Goal: Information Seeking & Learning: Learn about a topic

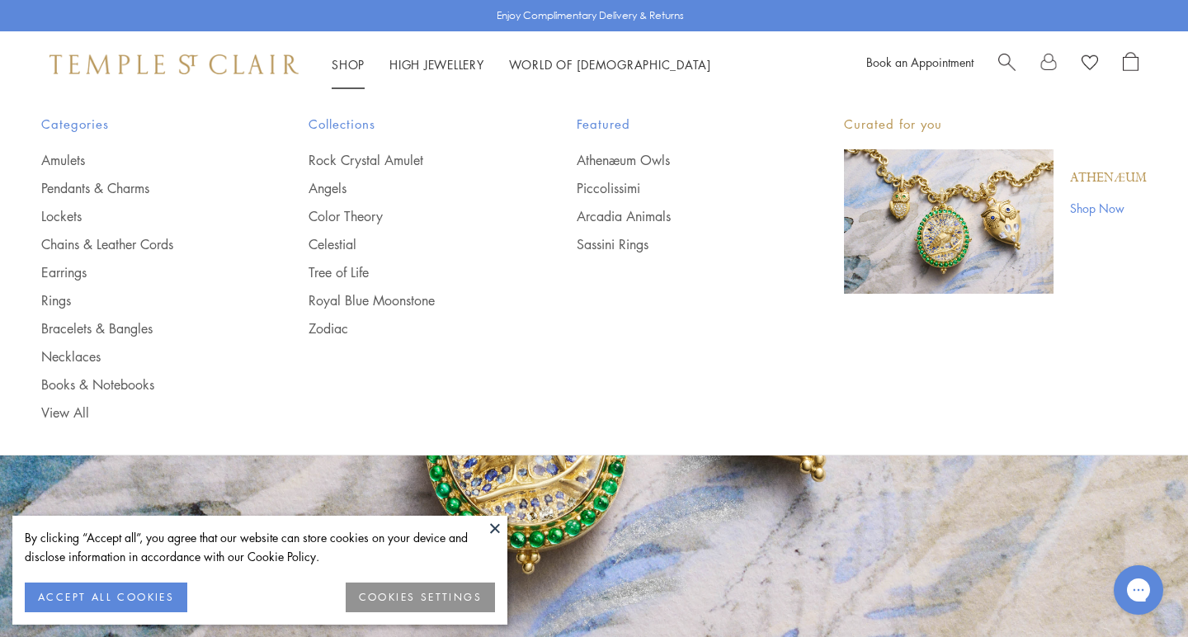
click at [348, 64] on link "Shop Shop" at bounding box center [348, 64] width 33 height 16
click at [622, 159] on link "Athenæum Owls" at bounding box center [677, 160] width 201 height 18
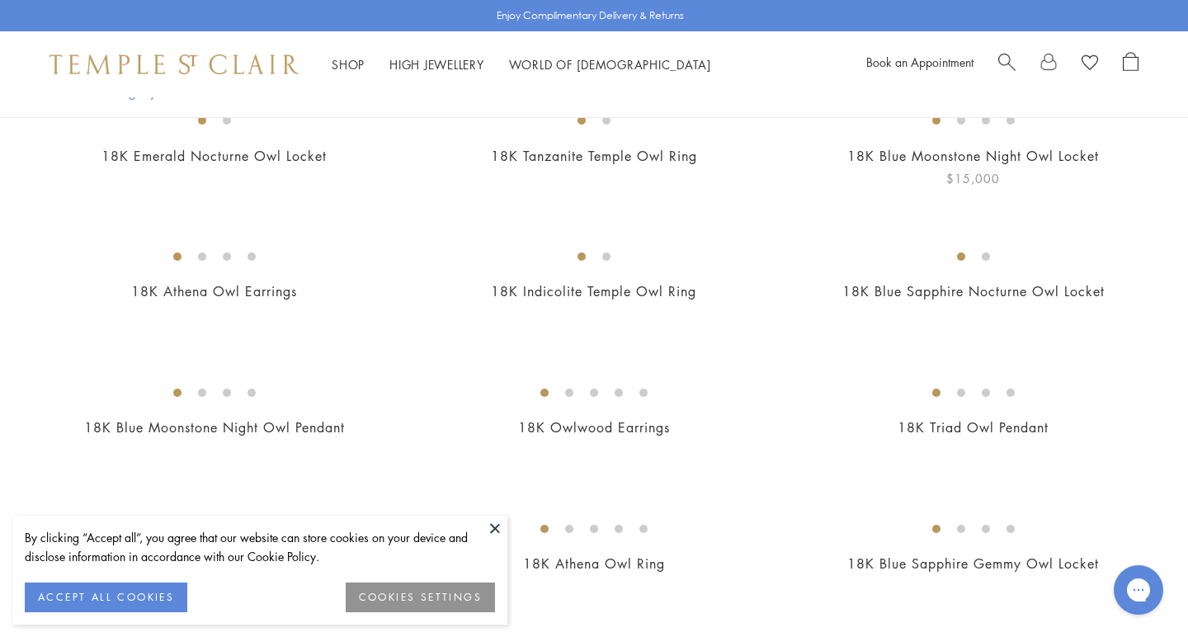
scroll to position [417, 0]
click at [0, 0] on img at bounding box center [0, 0] width 0 height 0
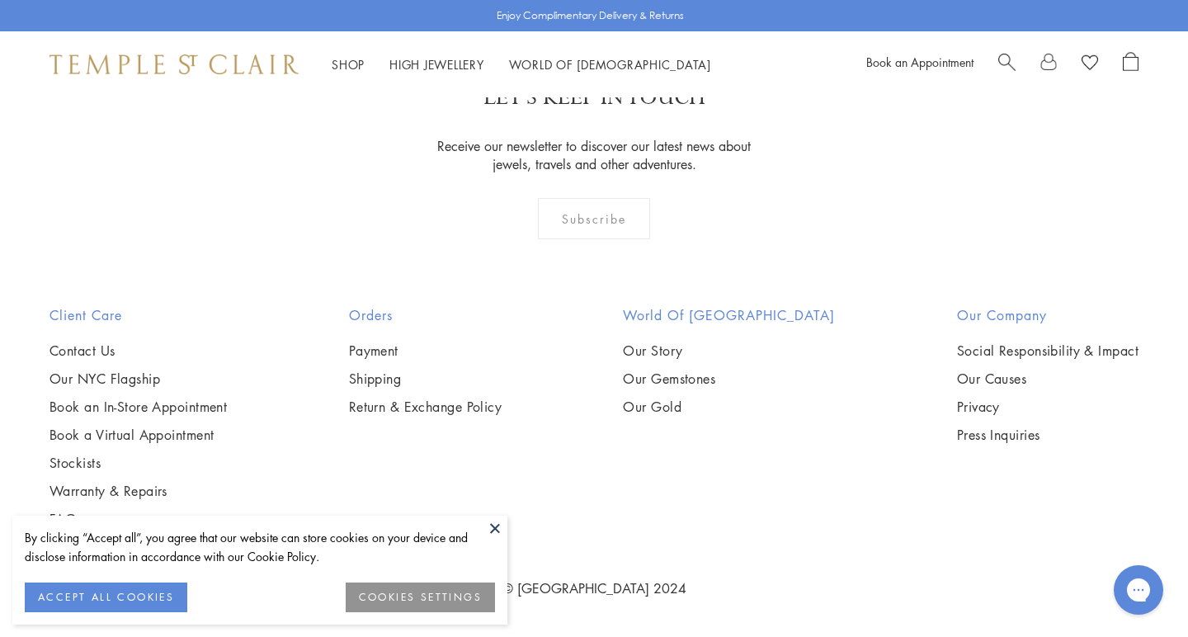
scroll to position [2334, 0]
click at [0, 0] on img at bounding box center [0, 0] width 0 height 0
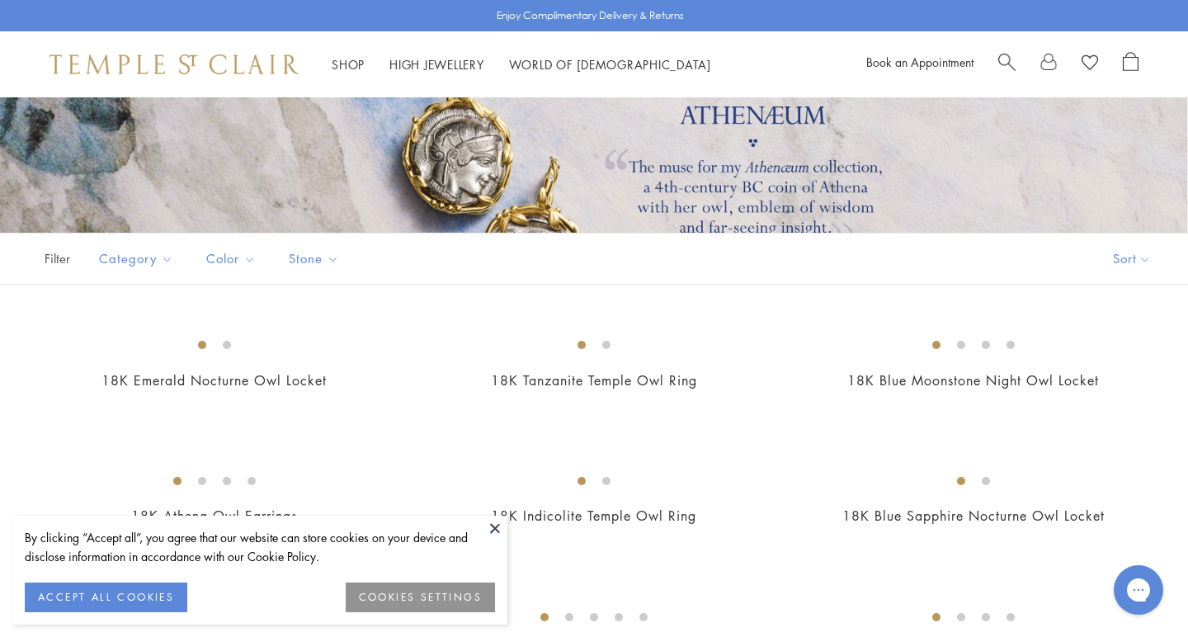
scroll to position [196, 0]
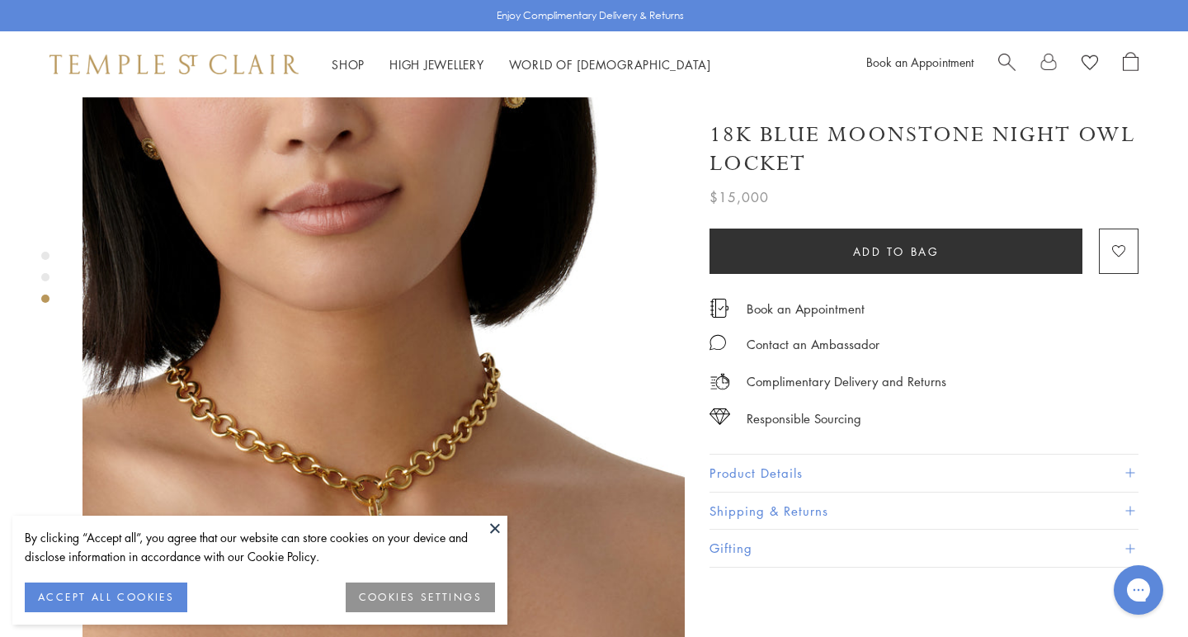
scroll to position [1335, 0]
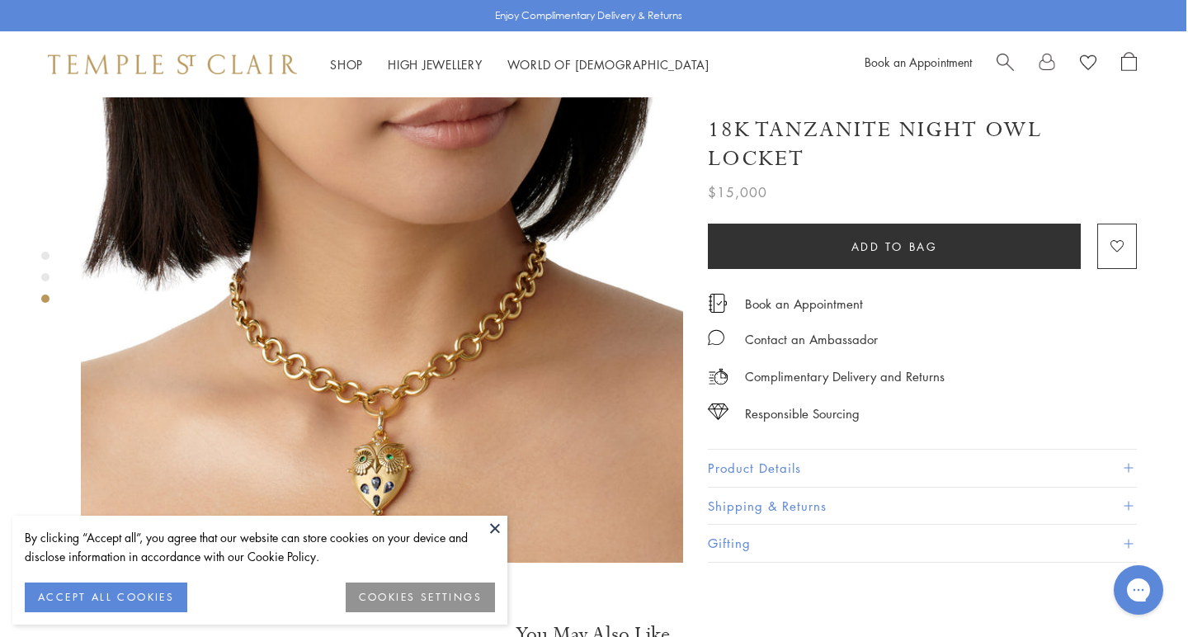
scroll to position [1348, 2]
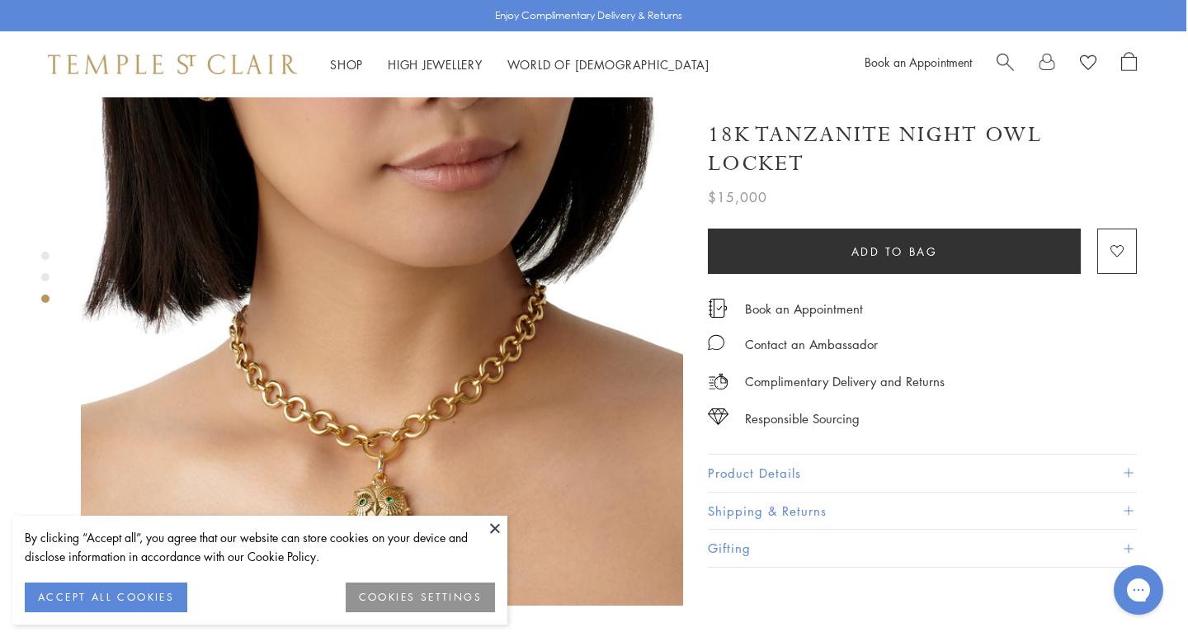
click at [389, 431] on img at bounding box center [382, 304] width 602 height 602
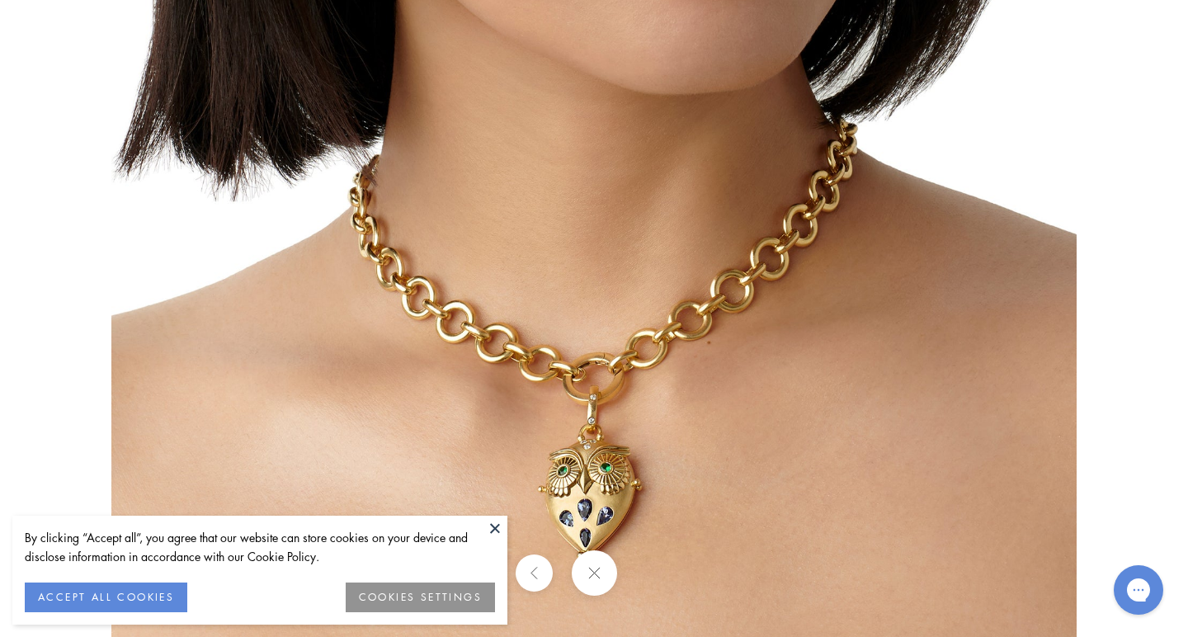
click at [601, 587] on button at bounding box center [593, 572] width 45 height 45
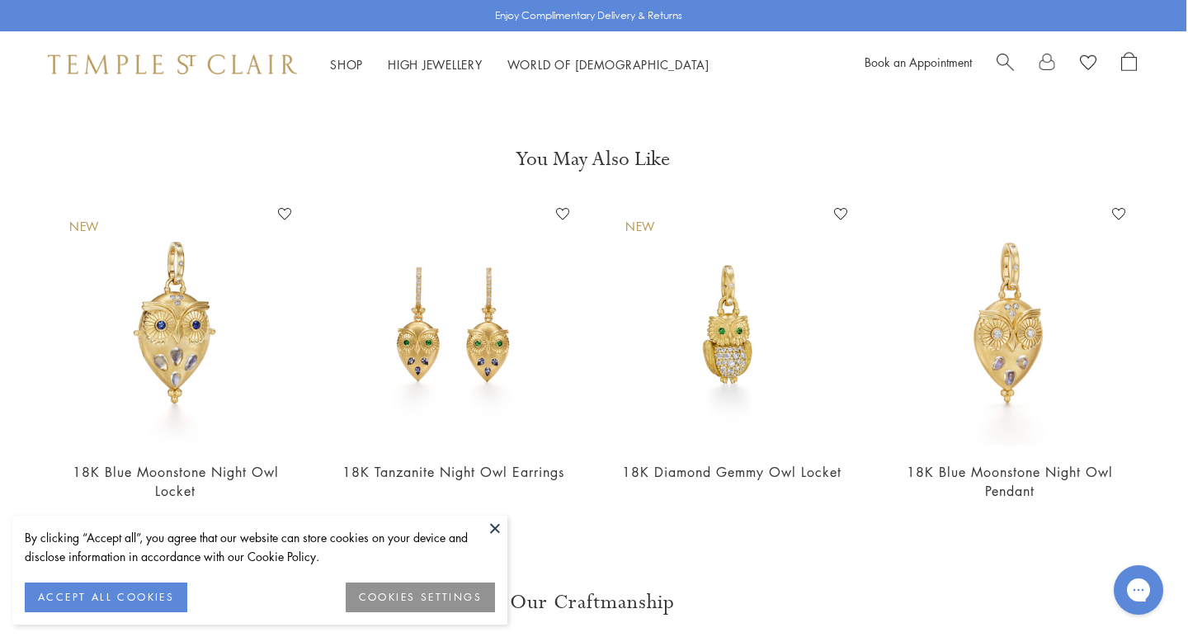
scroll to position [1879, 2]
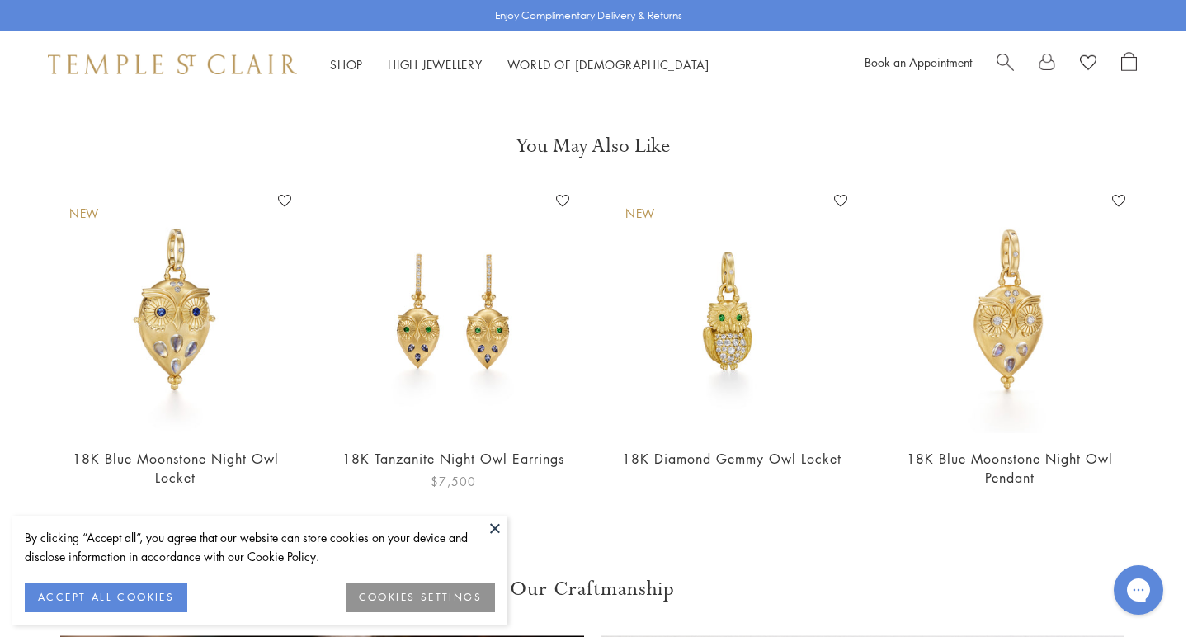
click at [468, 334] on img at bounding box center [453, 310] width 245 height 245
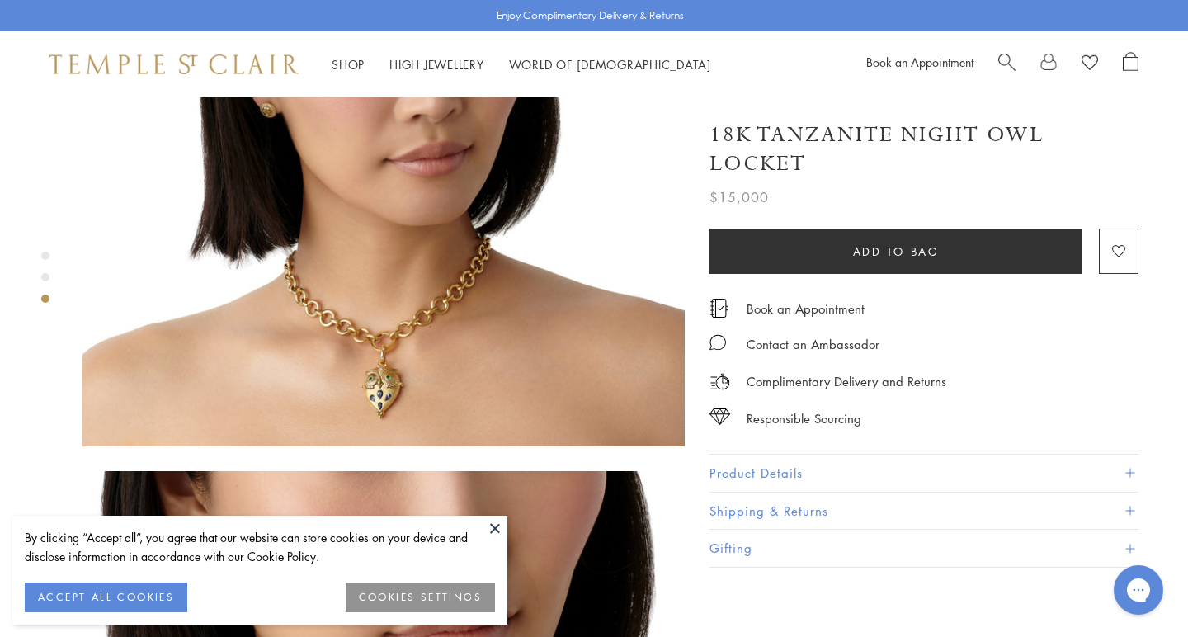
scroll to position [829, 0]
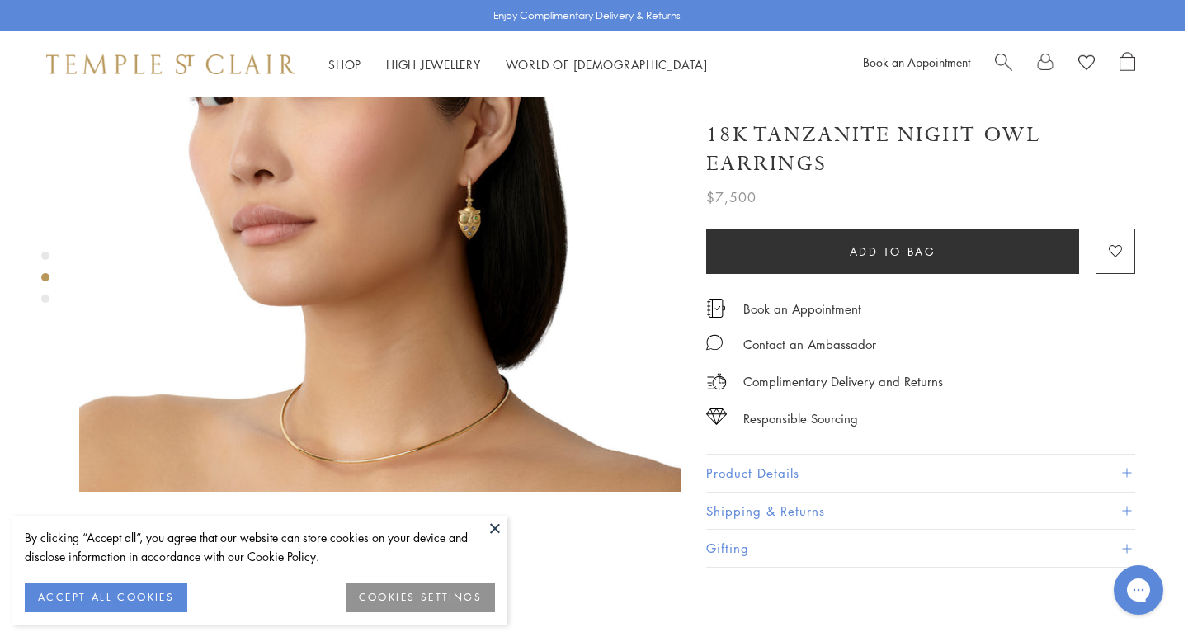
scroll to position [833, 3]
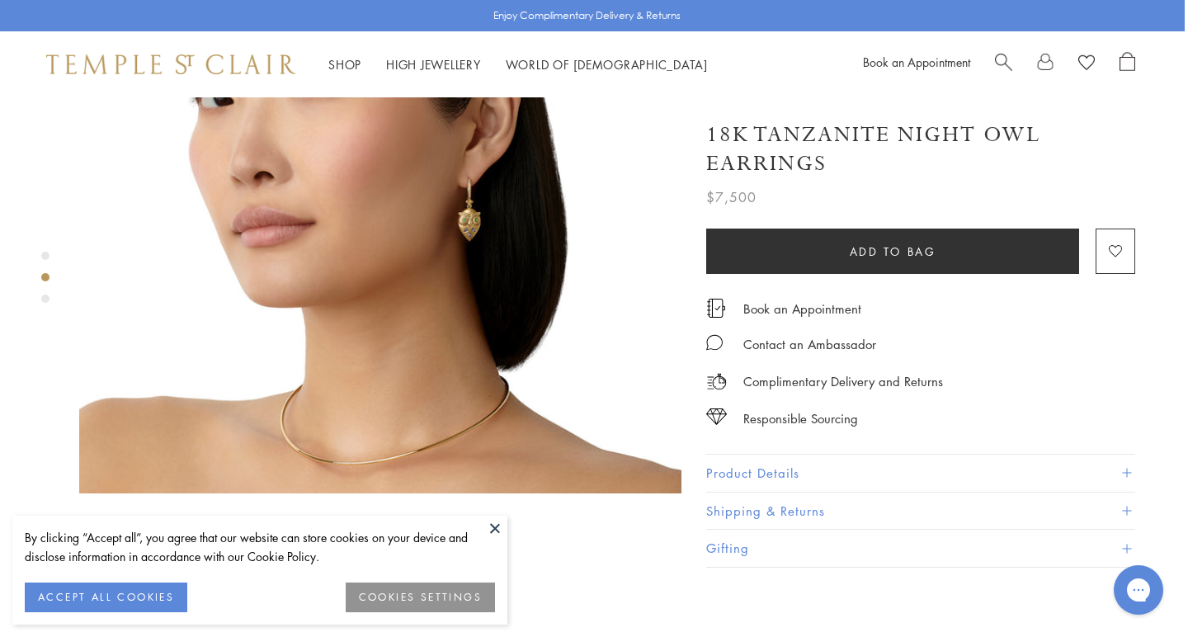
click at [487, 163] on img at bounding box center [380, 192] width 602 height 602
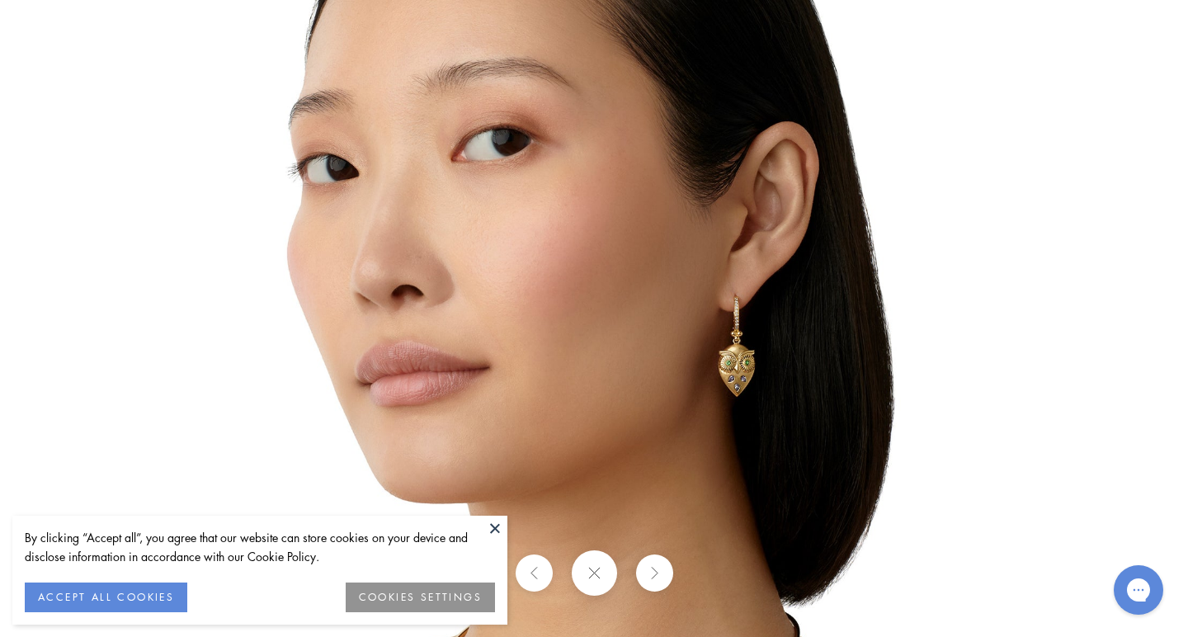
scroll to position [1098, 1]
click at [711, 370] on img at bounding box center [593, 319] width 965 height 965
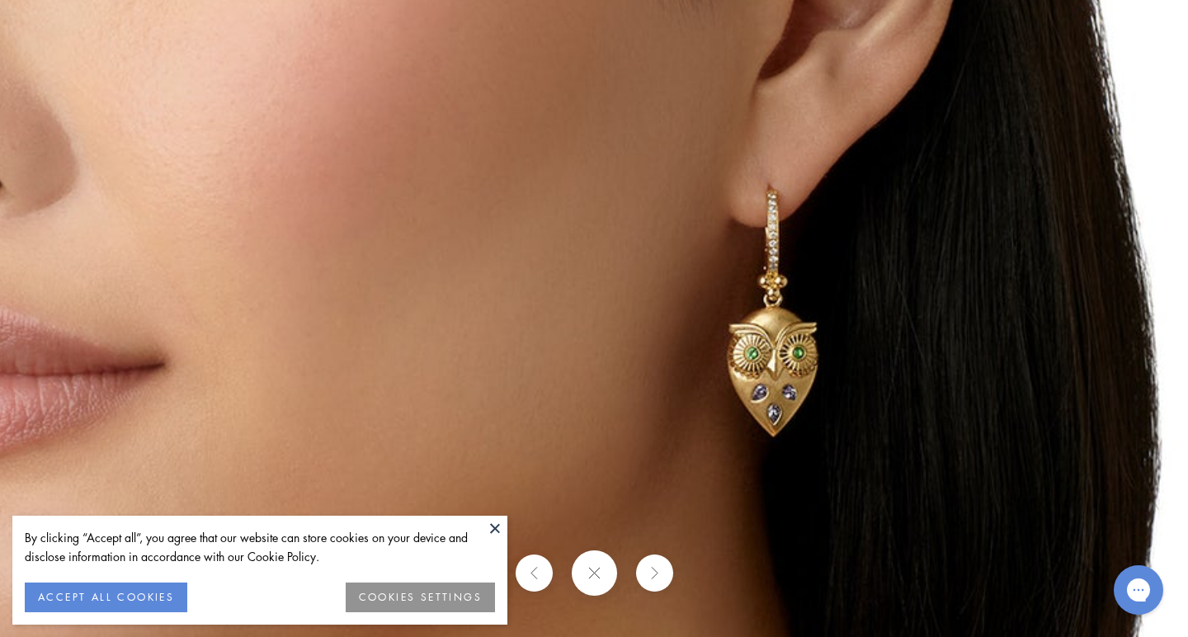
click at [591, 582] on button at bounding box center [593, 572] width 45 height 45
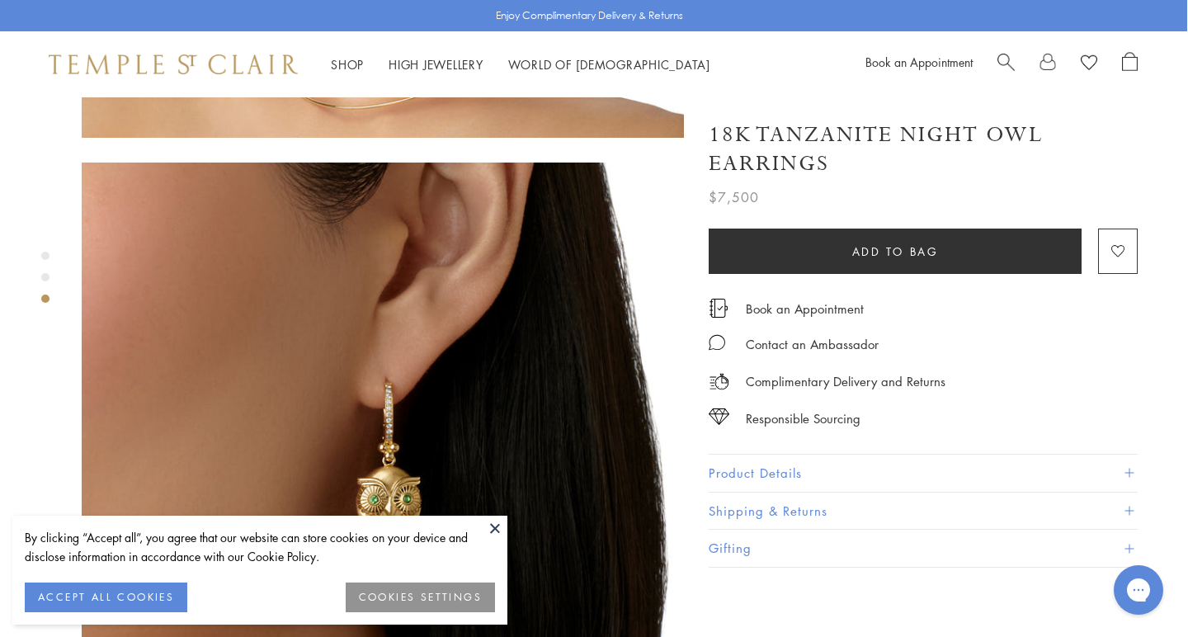
scroll to position [1372, 1]
